Goal: Task Accomplishment & Management: Manage account settings

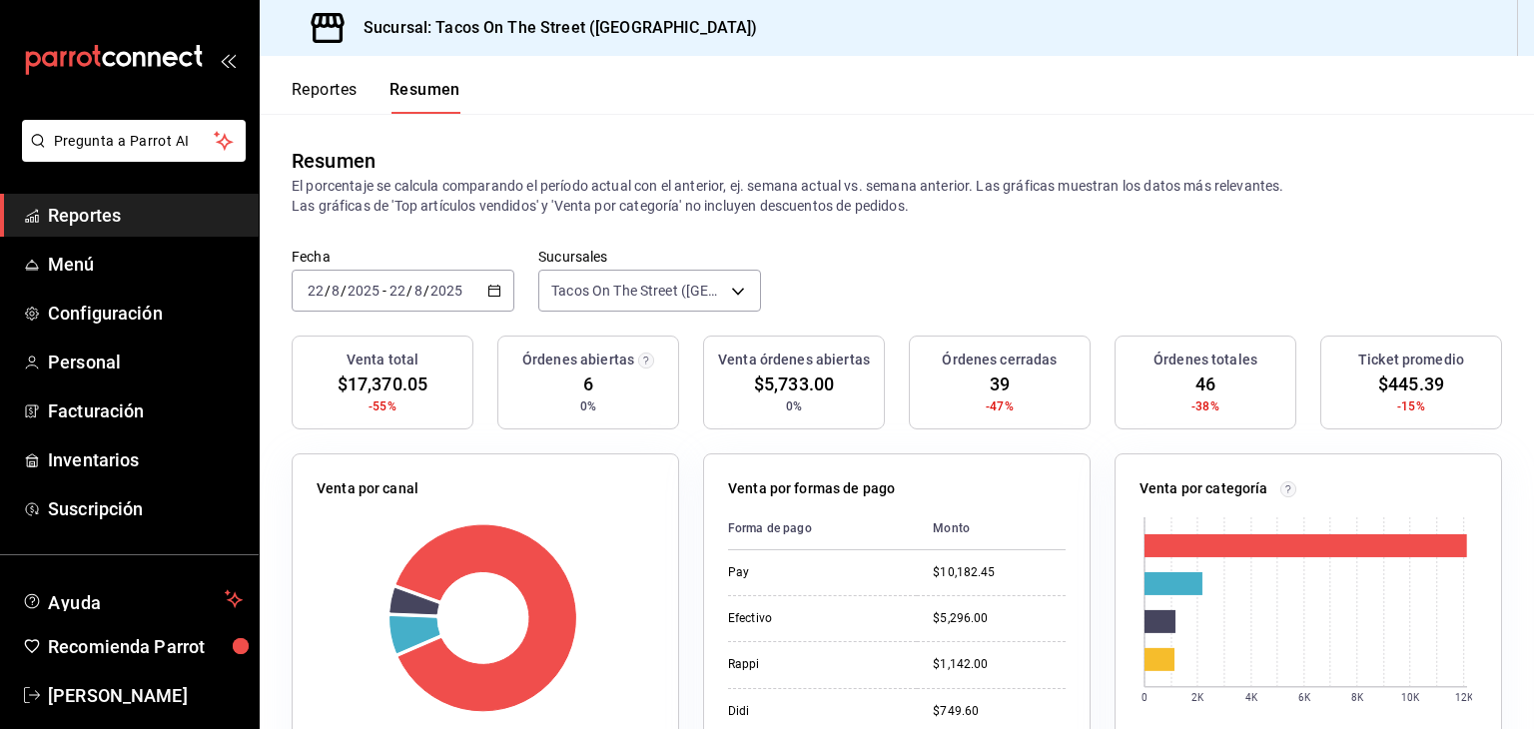
click at [306, 89] on button "Reportes" at bounding box center [325, 97] width 66 height 34
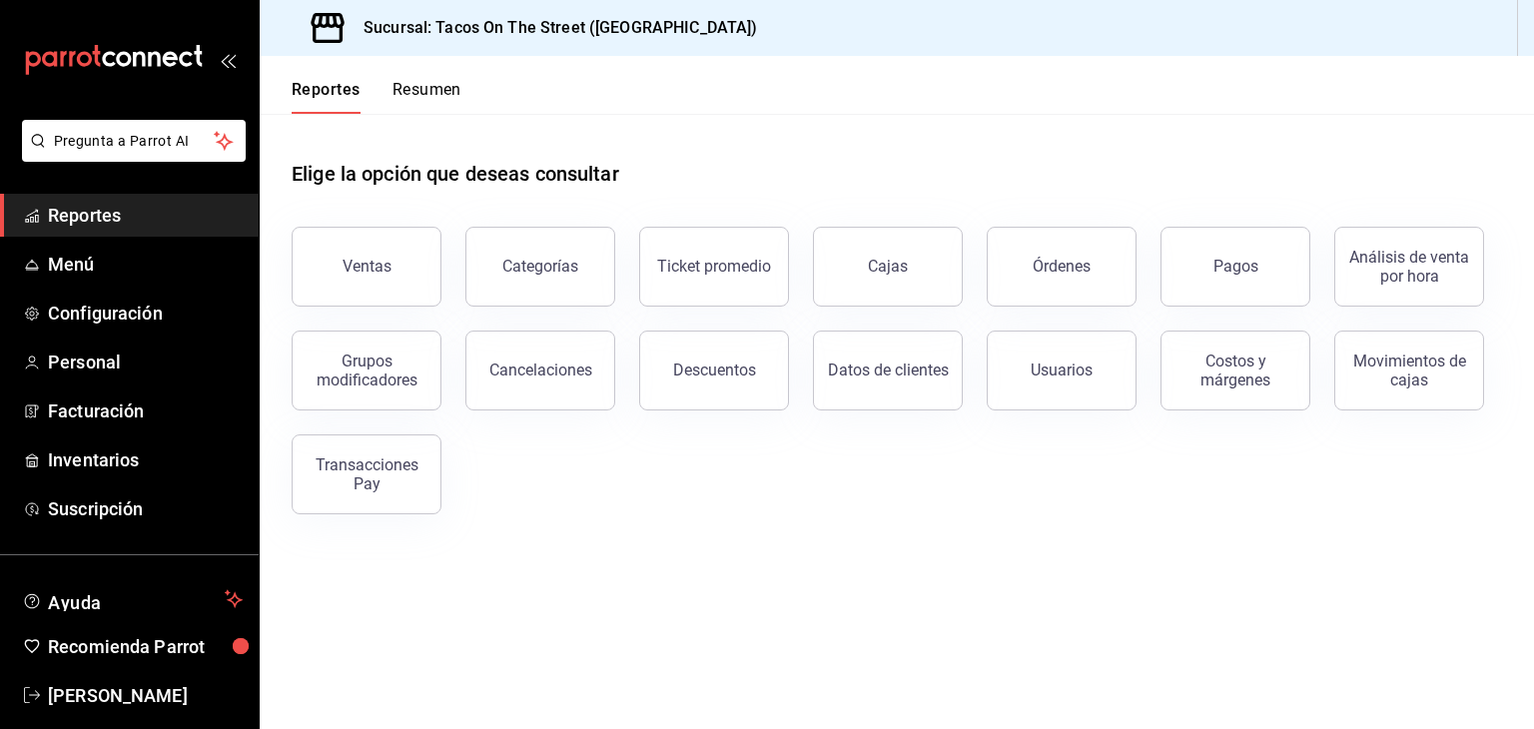
click at [415, 89] on button "Resumen" at bounding box center [427, 97] width 69 height 34
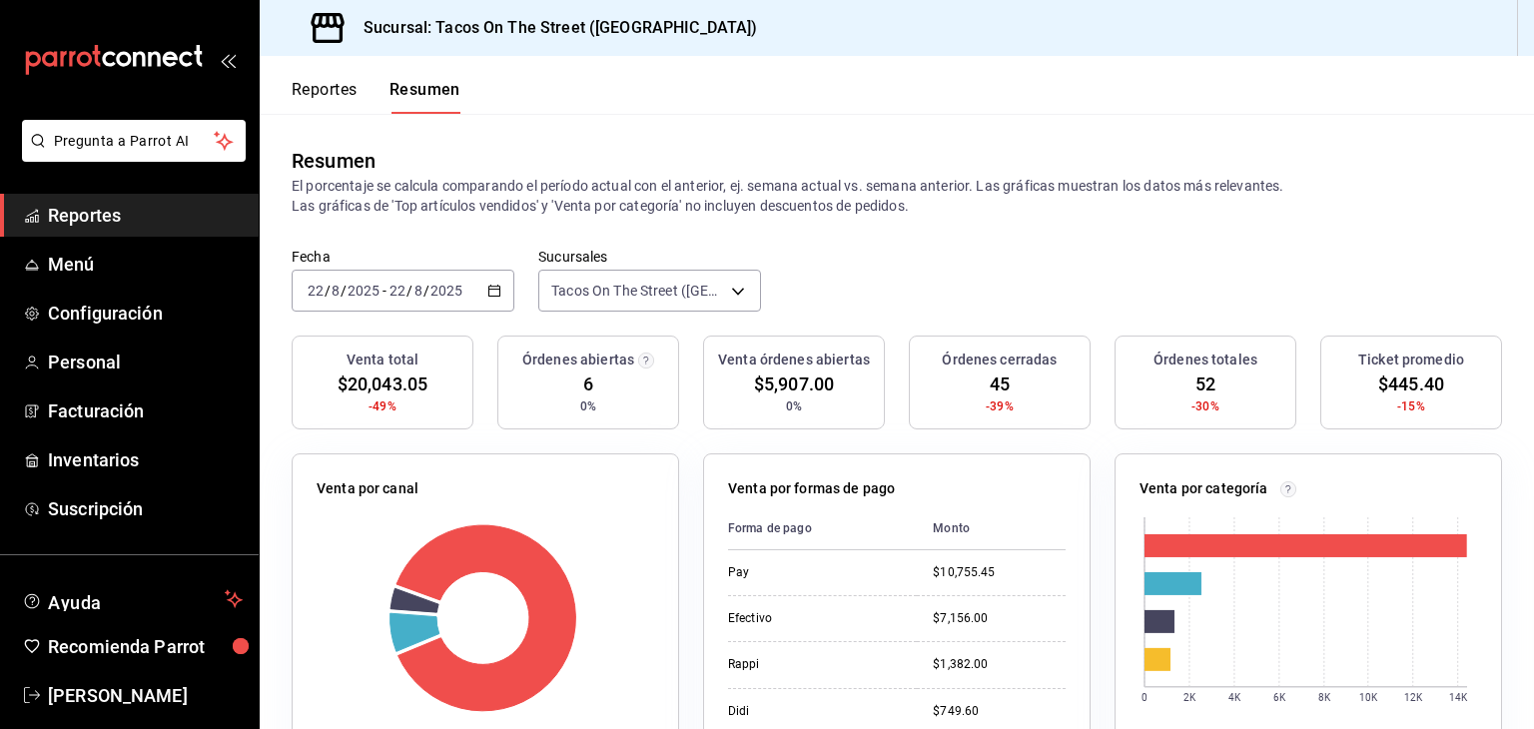
click at [316, 93] on button "Reportes" at bounding box center [325, 97] width 66 height 34
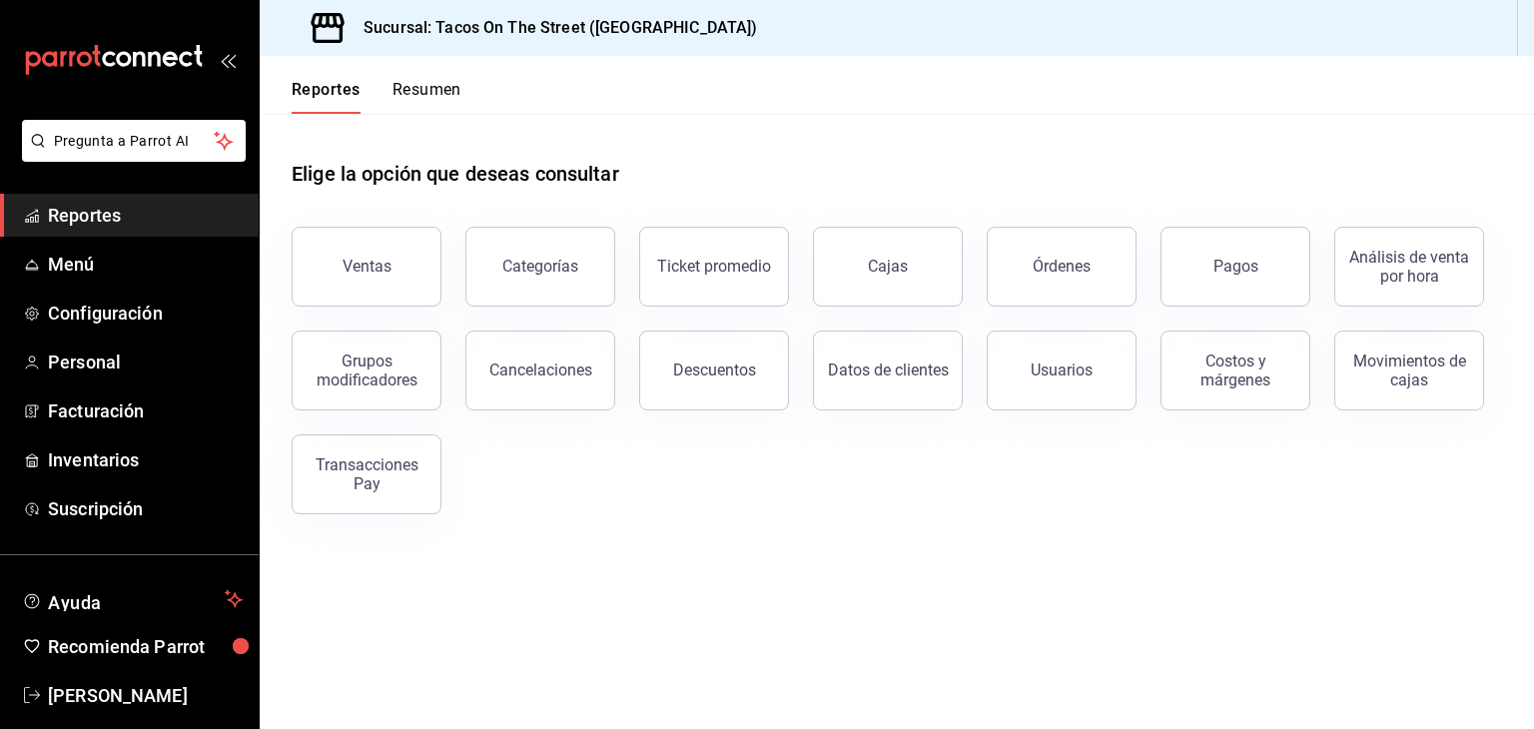
click at [415, 99] on button "Resumen" at bounding box center [427, 97] width 69 height 34
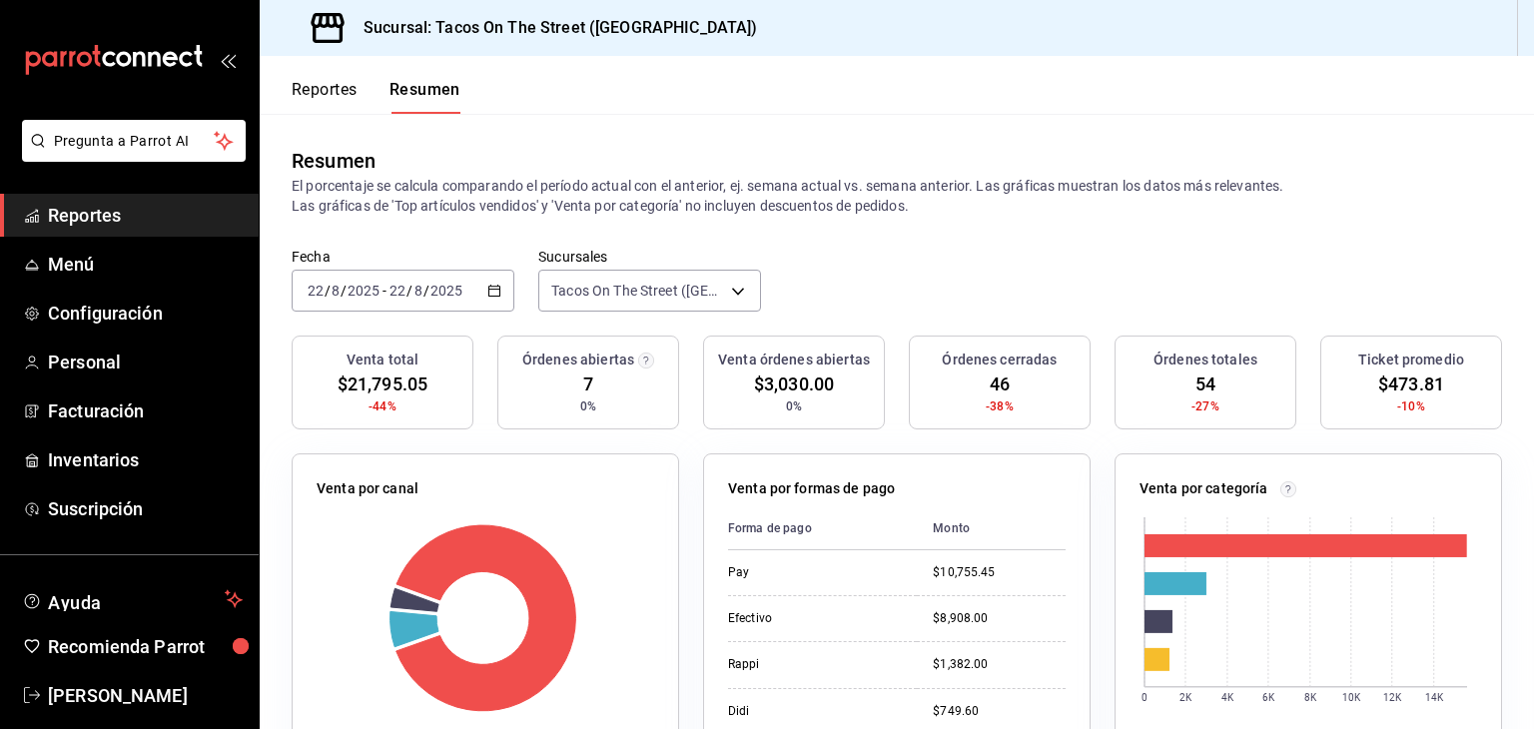
click at [326, 93] on button "Reportes" at bounding box center [325, 97] width 66 height 34
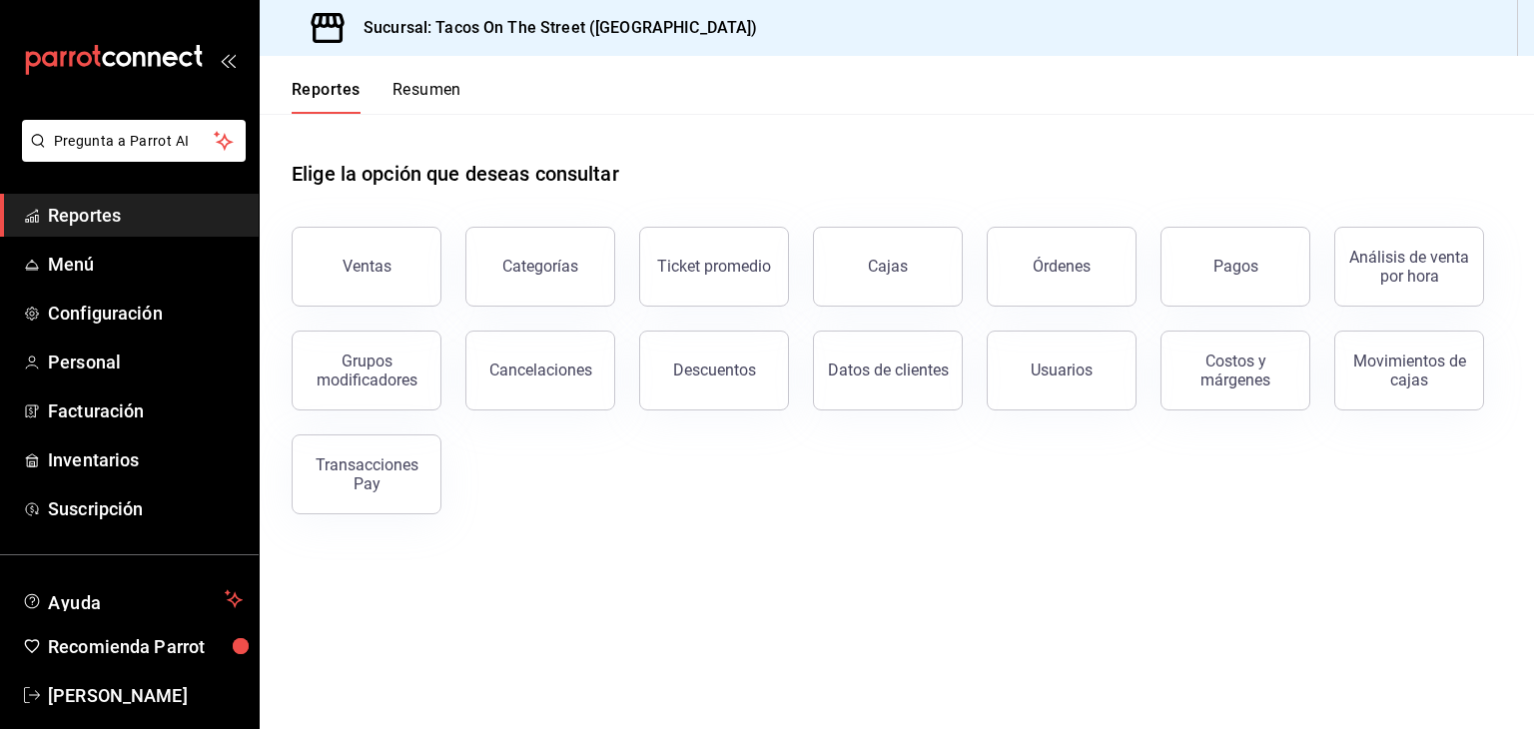
click at [434, 100] on button "Resumen" at bounding box center [427, 97] width 69 height 34
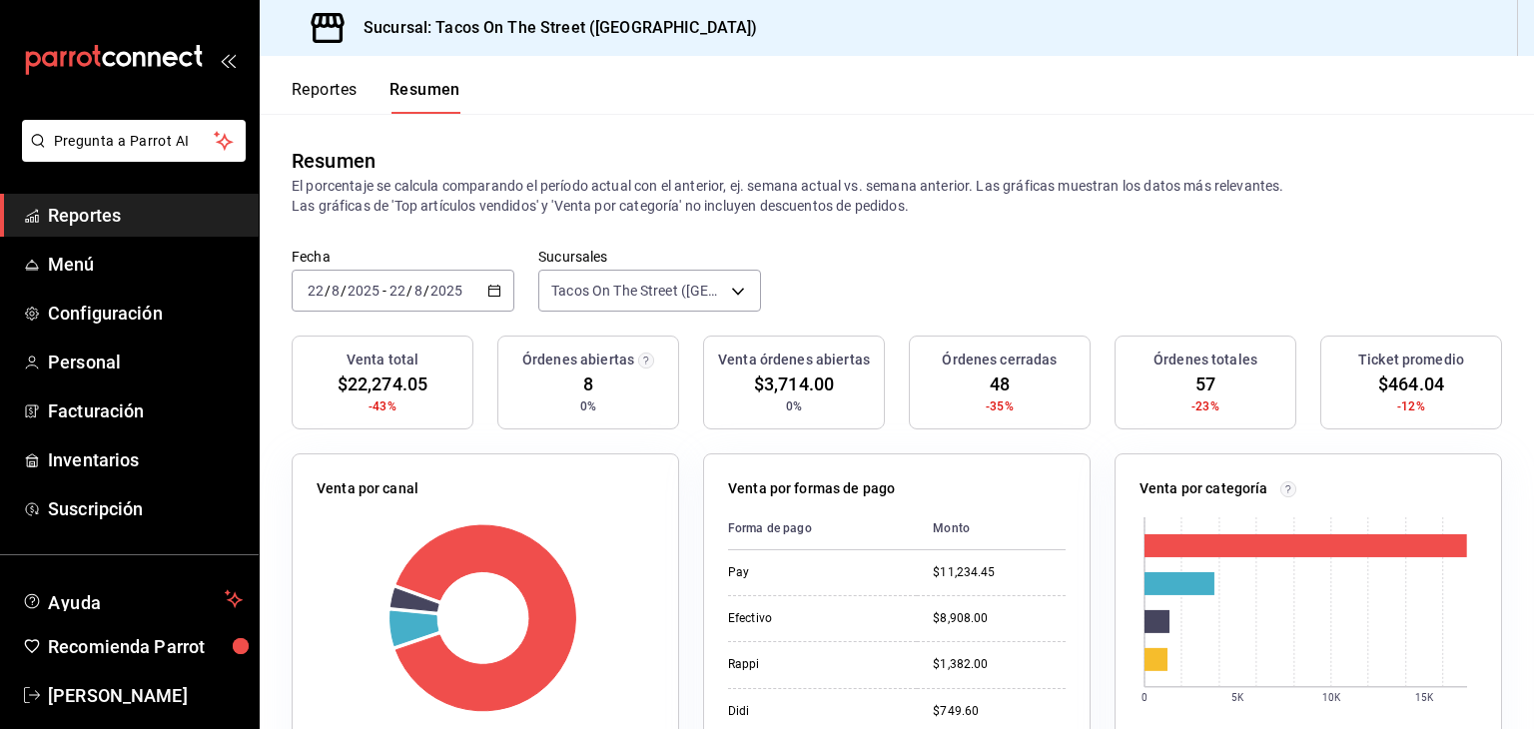
click at [435, 100] on button "Resumen" at bounding box center [425, 97] width 71 height 34
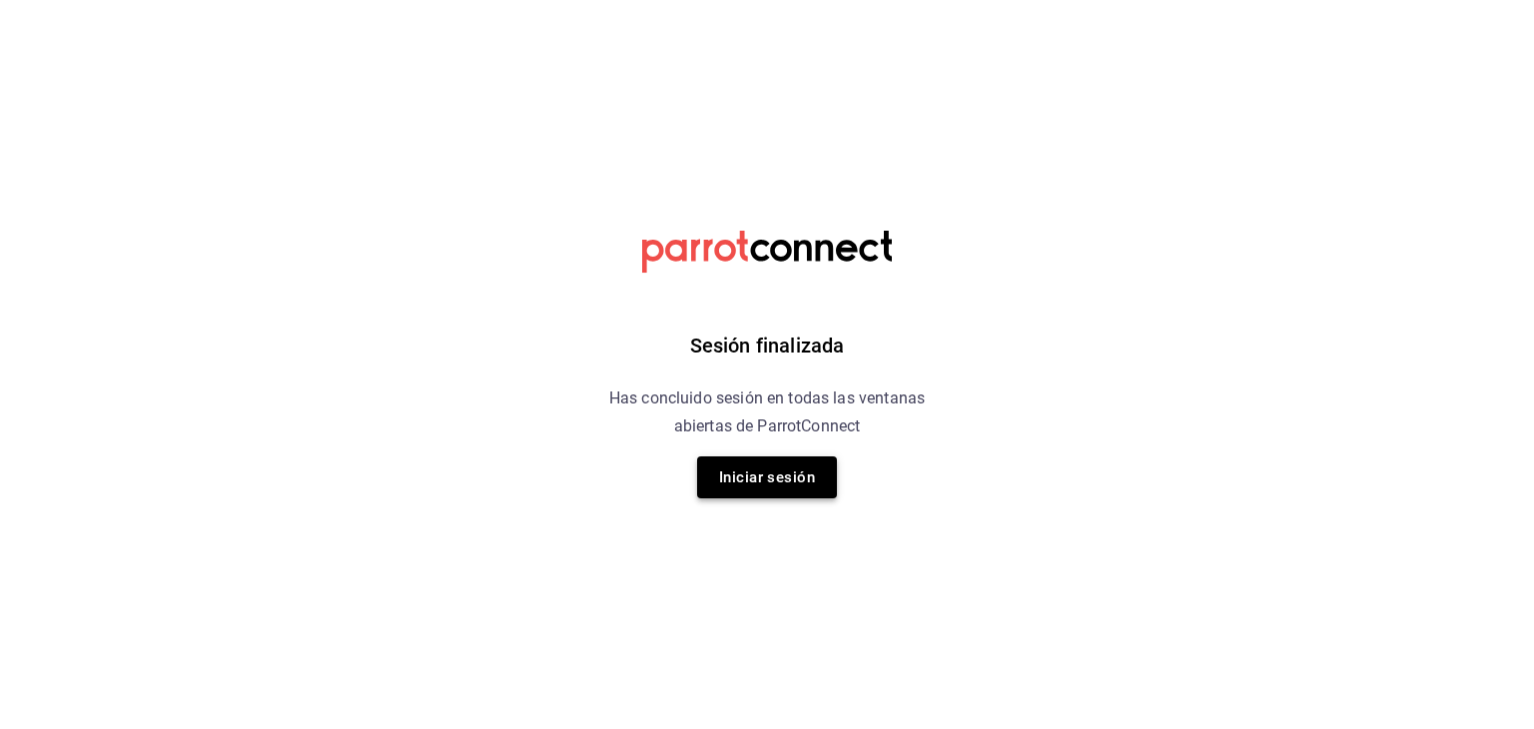
click at [775, 476] on button "Iniciar sesión" at bounding box center [767, 477] width 140 height 42
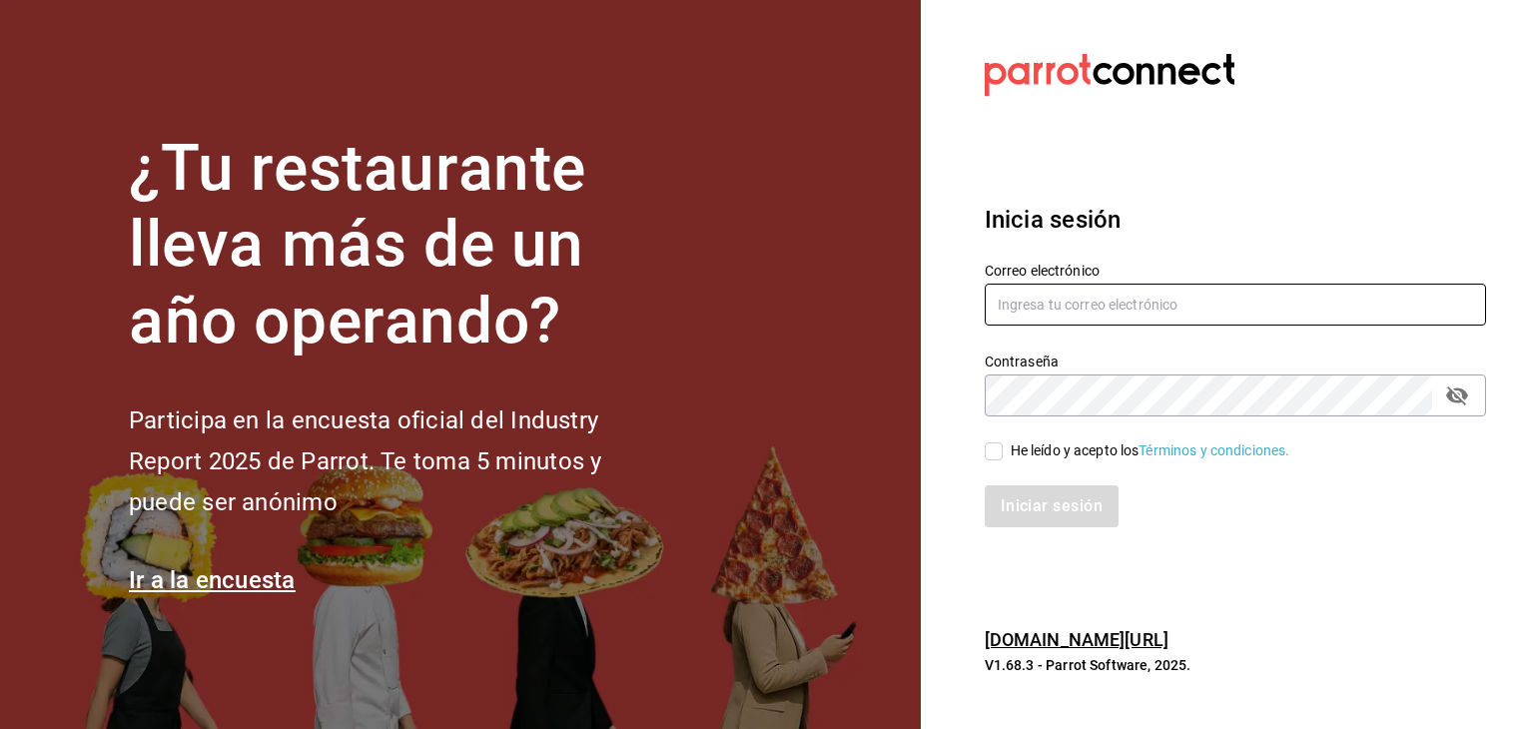
type input "[PERSON_NAME][EMAIL_ADDRESS][DOMAIN_NAME]"
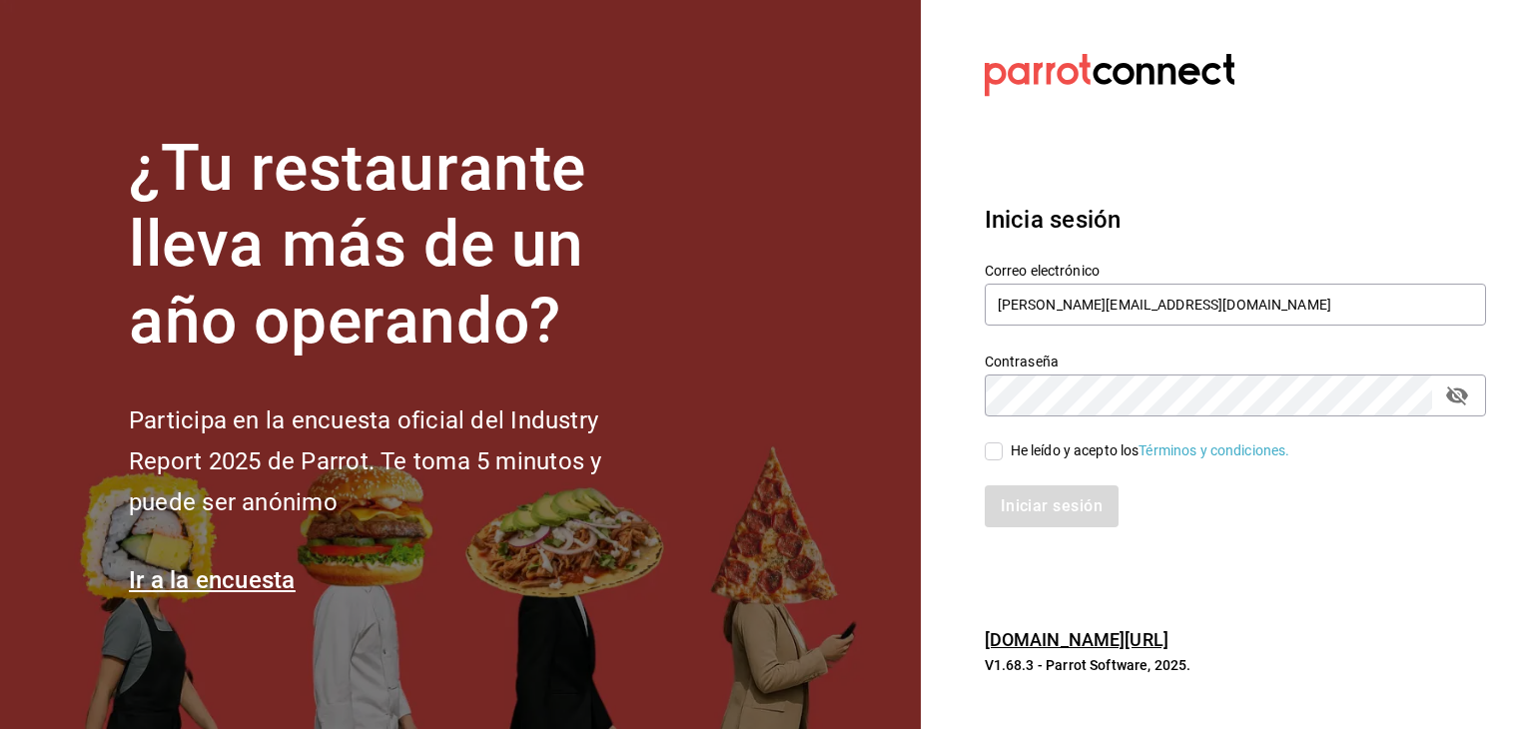
click at [1000, 456] on input "He leído y acepto los Términos y condiciones." at bounding box center [994, 451] width 18 height 18
checkbox input "true"
click at [1019, 501] on button "Iniciar sesión" at bounding box center [1053, 506] width 136 height 42
